Goal: Entertainment & Leisure: Consume media (video, audio)

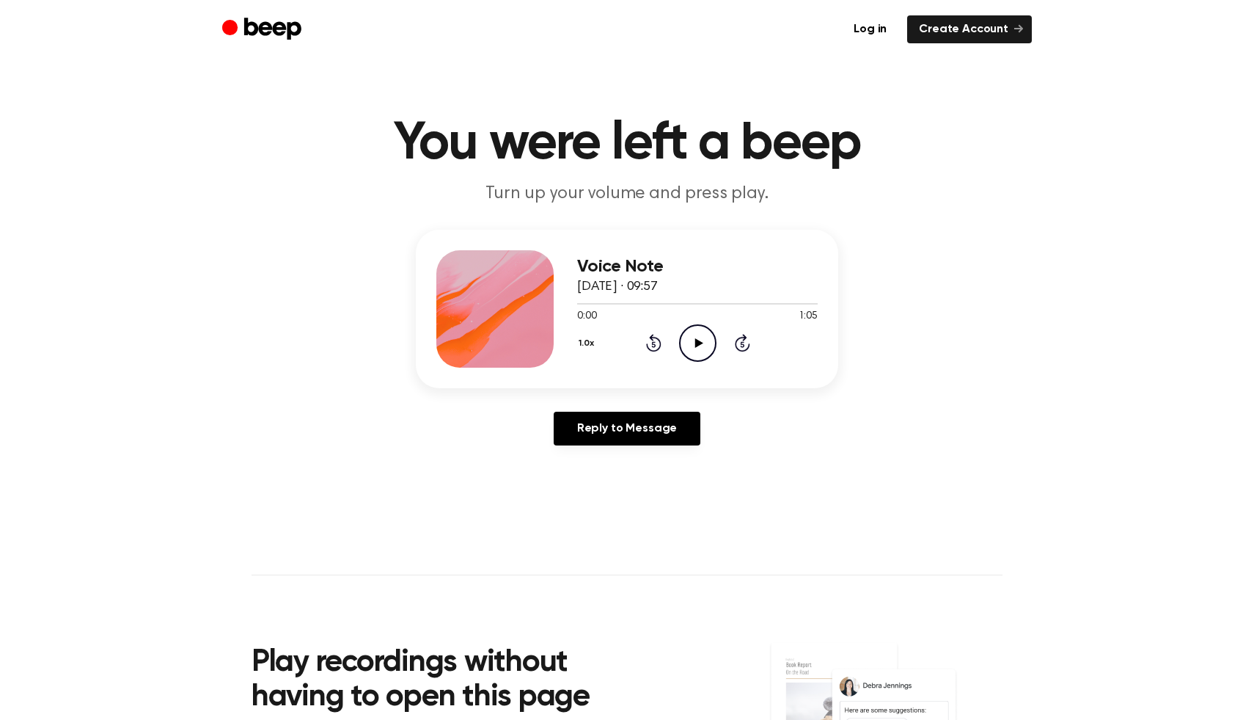
click at [695, 343] on icon at bounding box center [699, 343] width 8 height 10
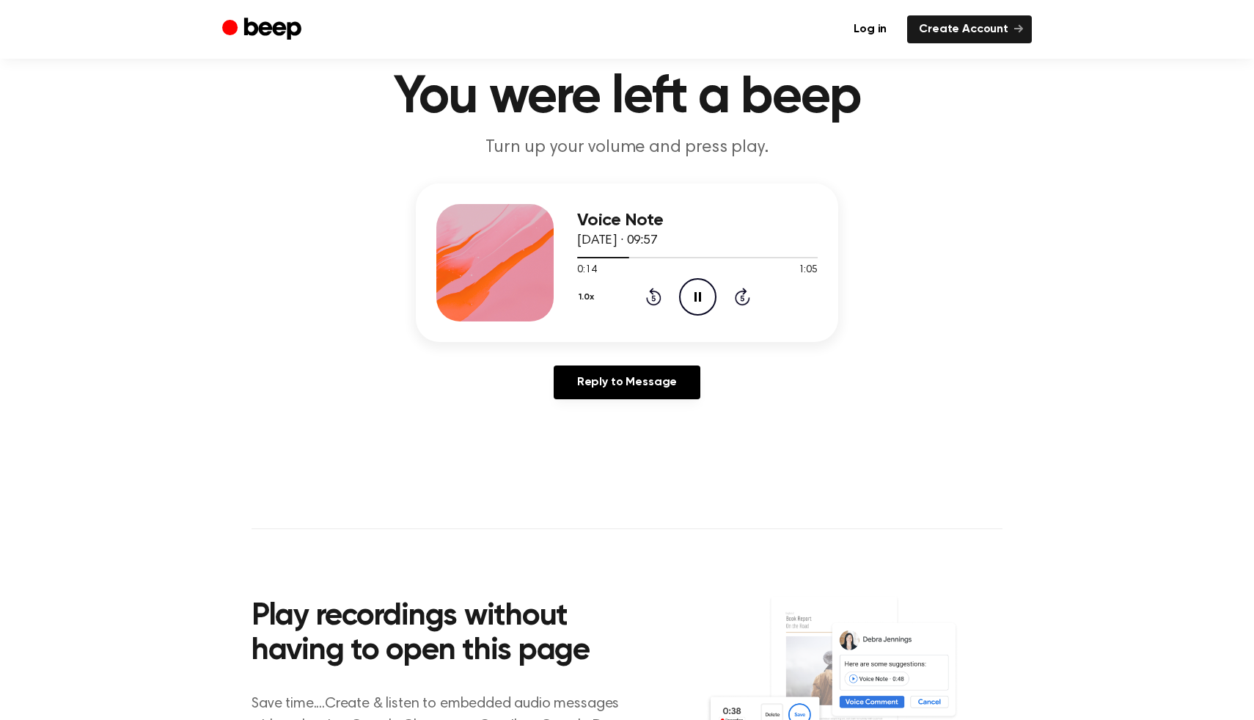
scroll to position [45, 0]
click at [692, 302] on icon "Pause Audio" at bounding box center [697, 297] width 37 height 37
click at [697, 297] on icon at bounding box center [699, 298] width 8 height 10
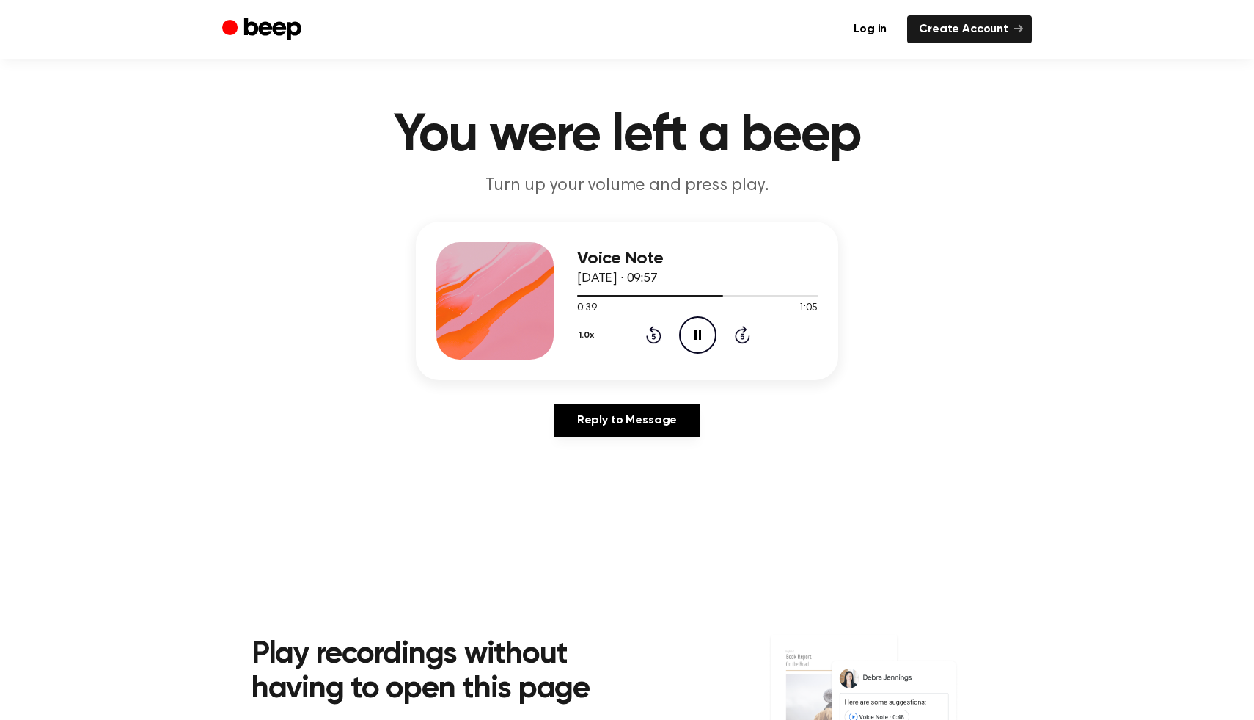
scroll to position [0, 0]
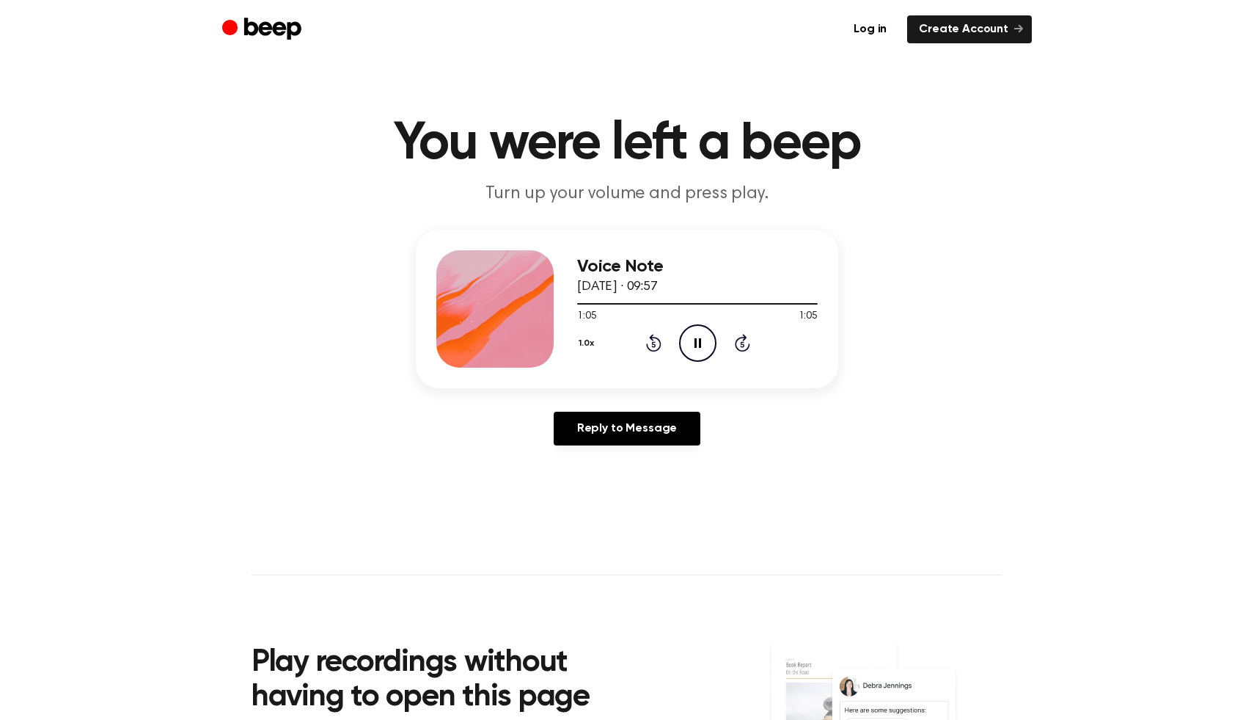
click at [655, 341] on icon "Rewind 5 seconds" at bounding box center [653, 342] width 16 height 19
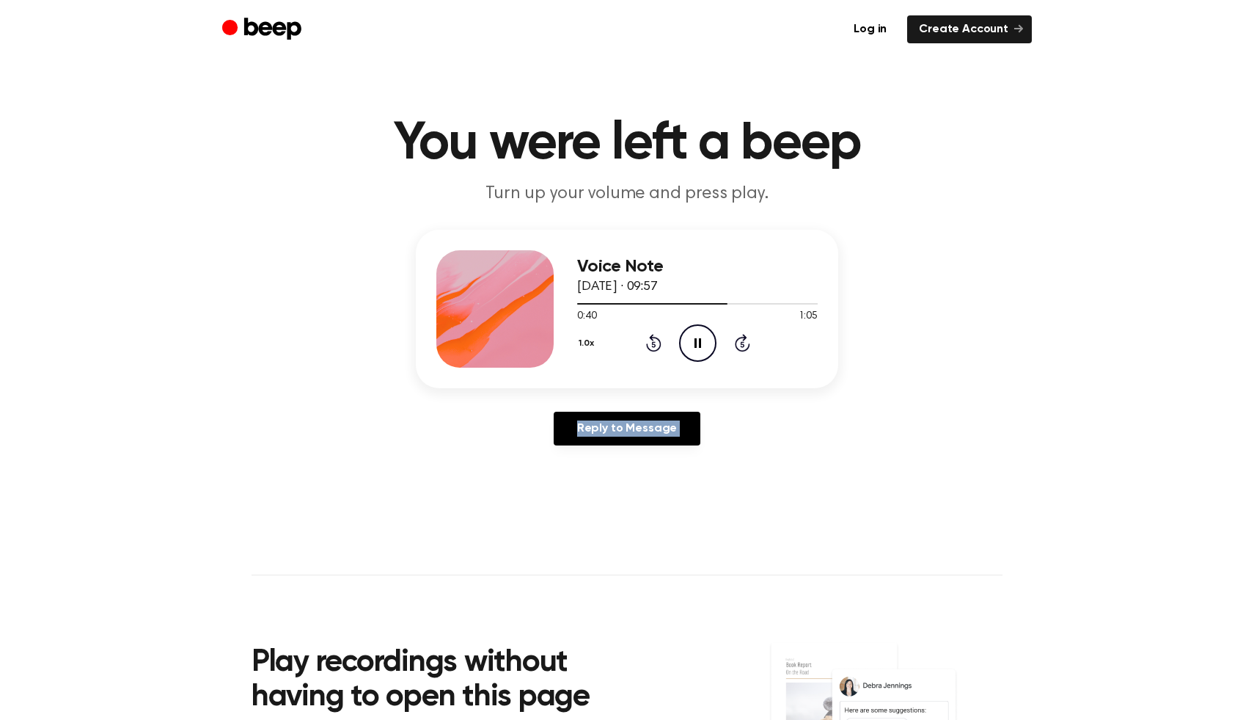
click at [655, 341] on icon "Rewind 5 seconds" at bounding box center [653, 342] width 16 height 19
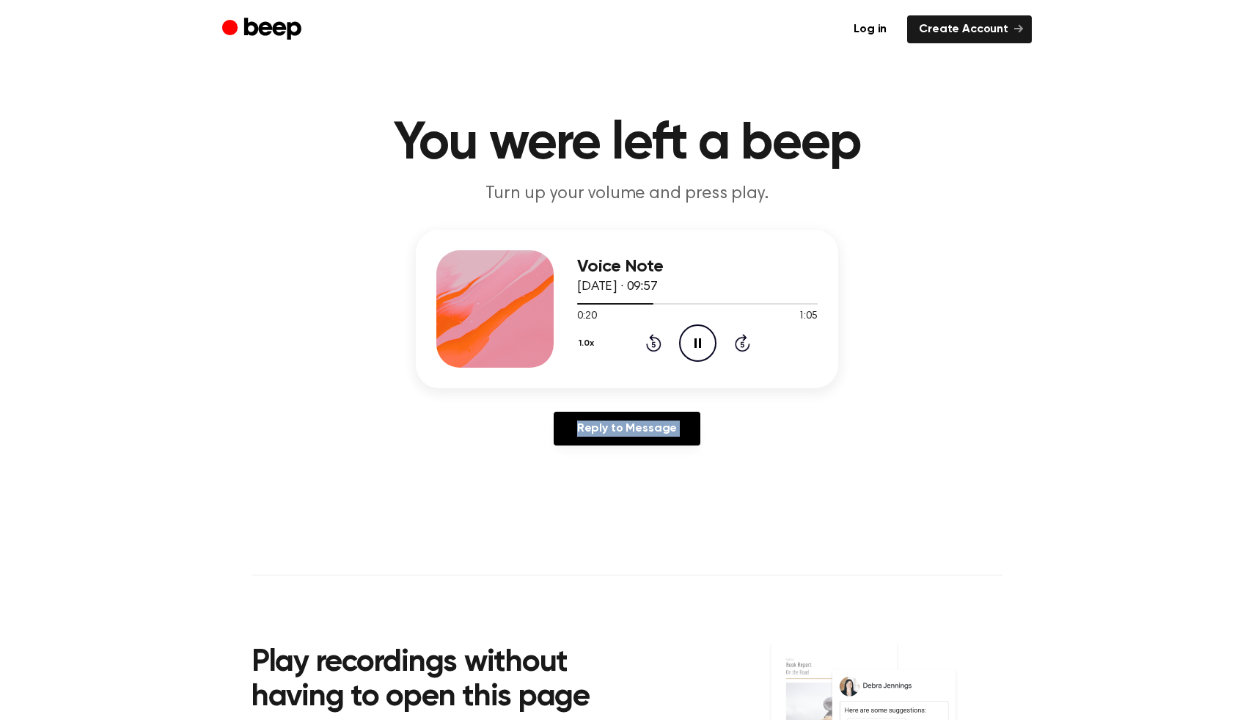
click at [655, 341] on icon "Rewind 5 seconds" at bounding box center [653, 342] width 16 height 19
click at [759, 431] on div "Reply to Message" at bounding box center [627, 433] width 423 height 45
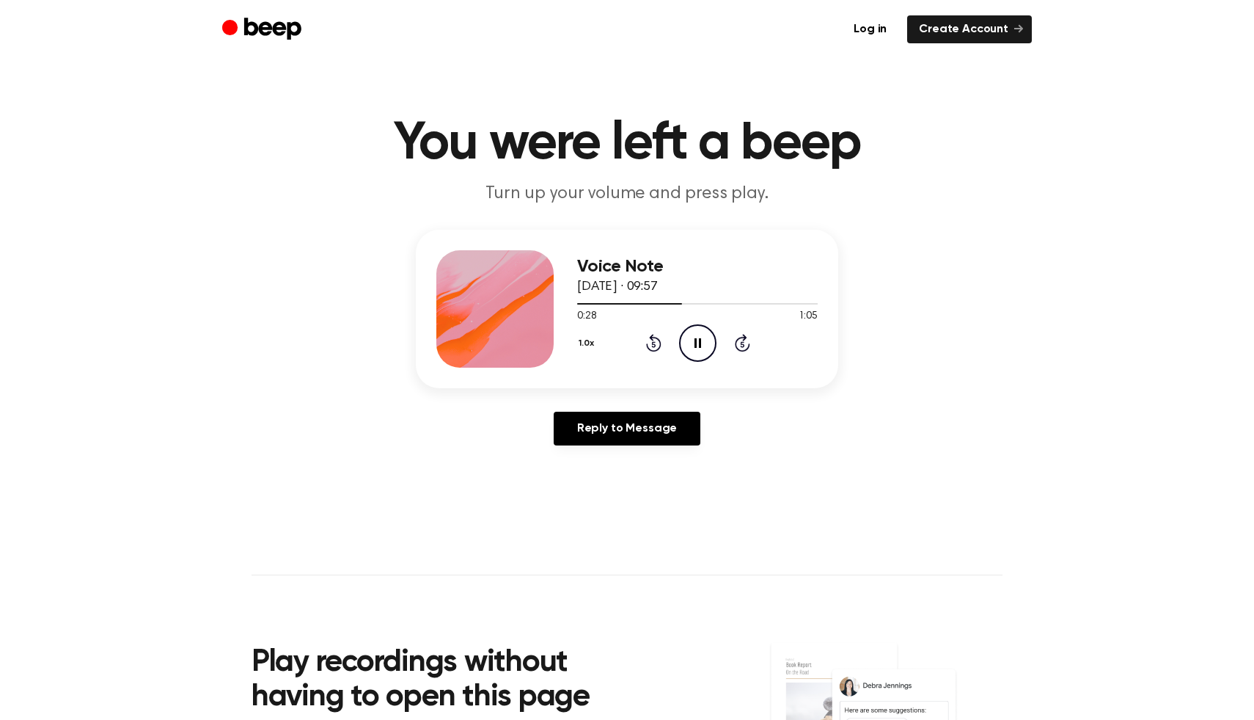
click at [695, 346] on icon at bounding box center [698, 343] width 7 height 10
